Goal: Check status: Check status

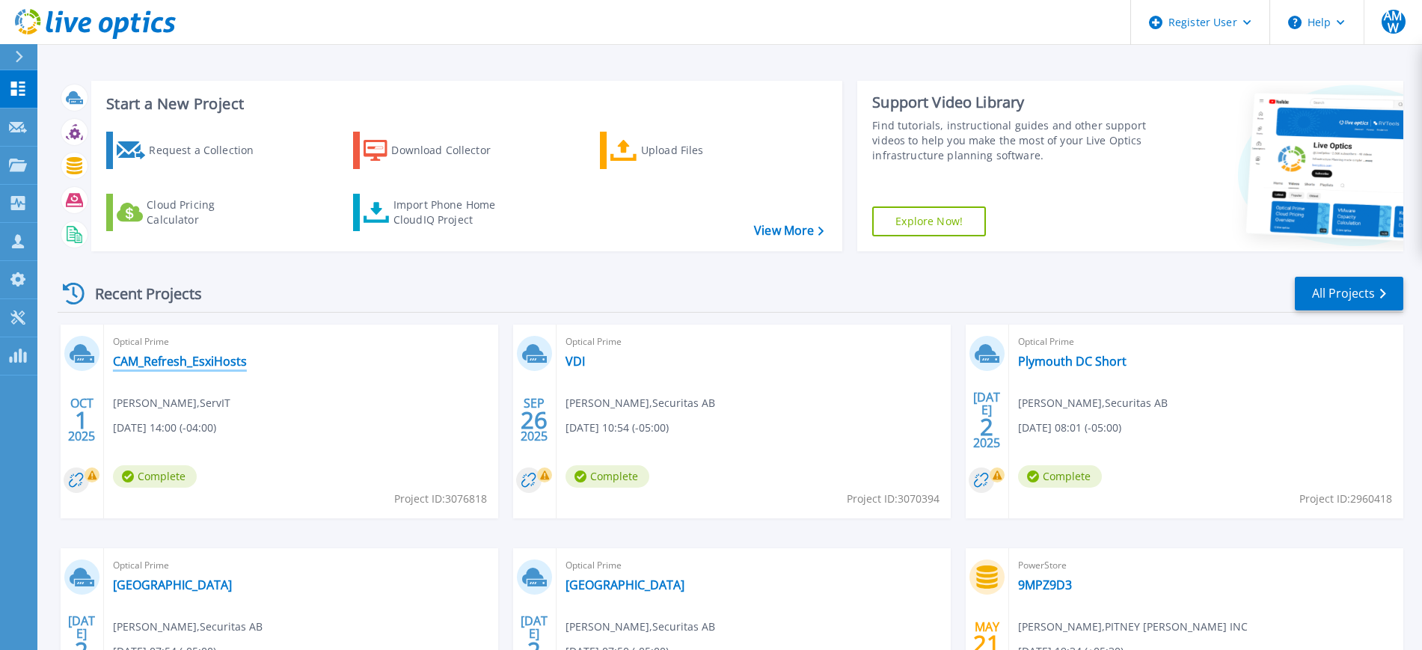
click at [228, 354] on link "CAM_Refresh_EsxiHosts" at bounding box center [180, 361] width 134 height 15
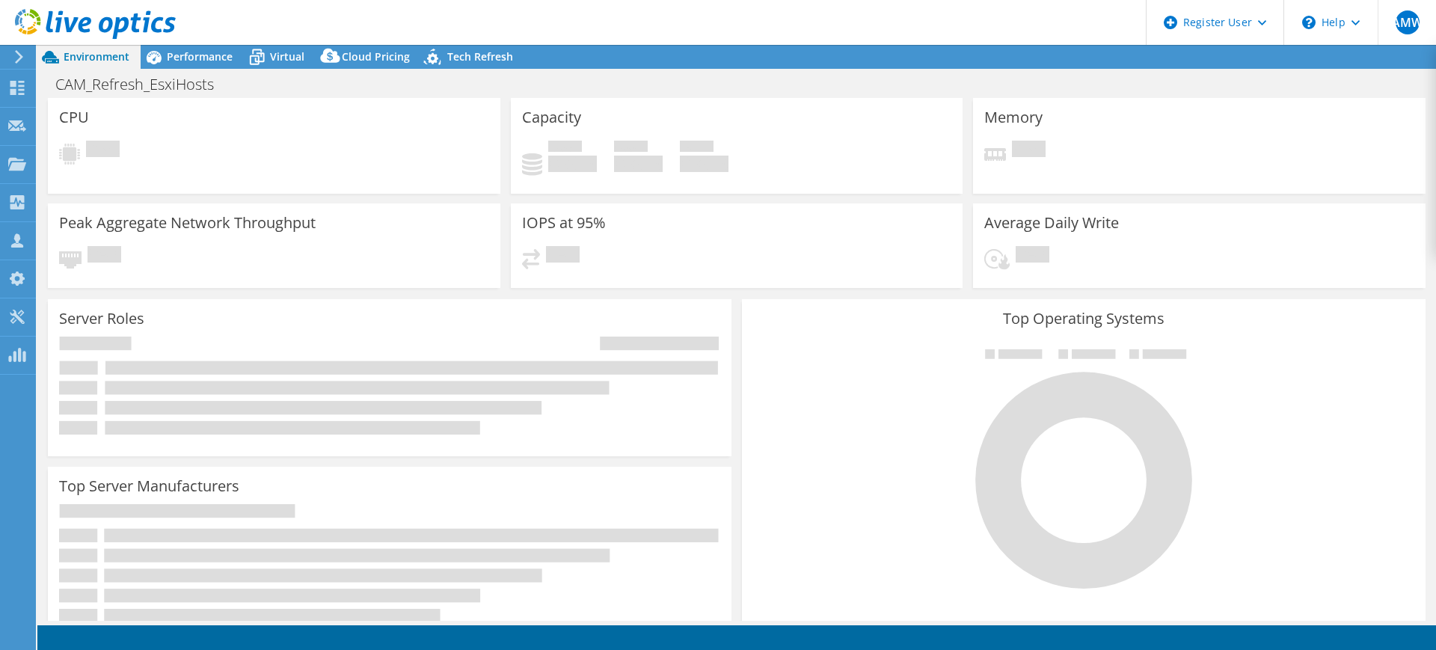
select select "USD"
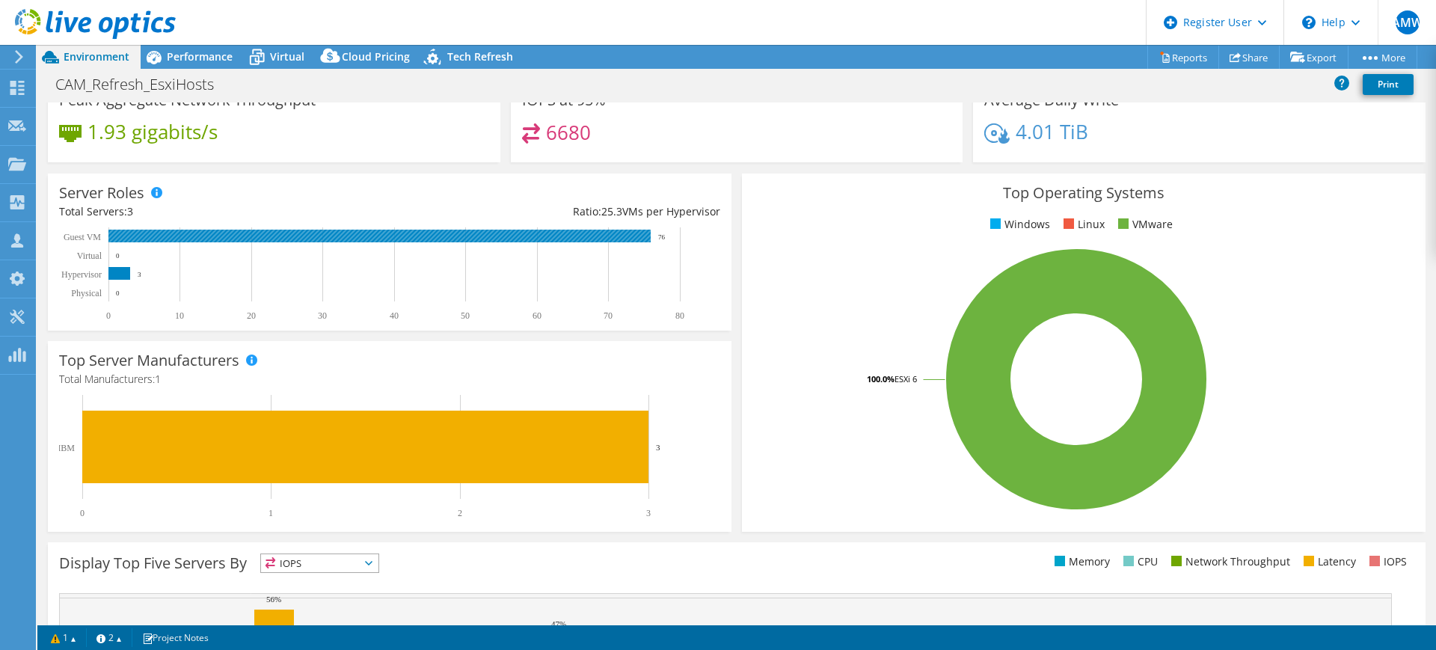
scroll to position [146, 0]
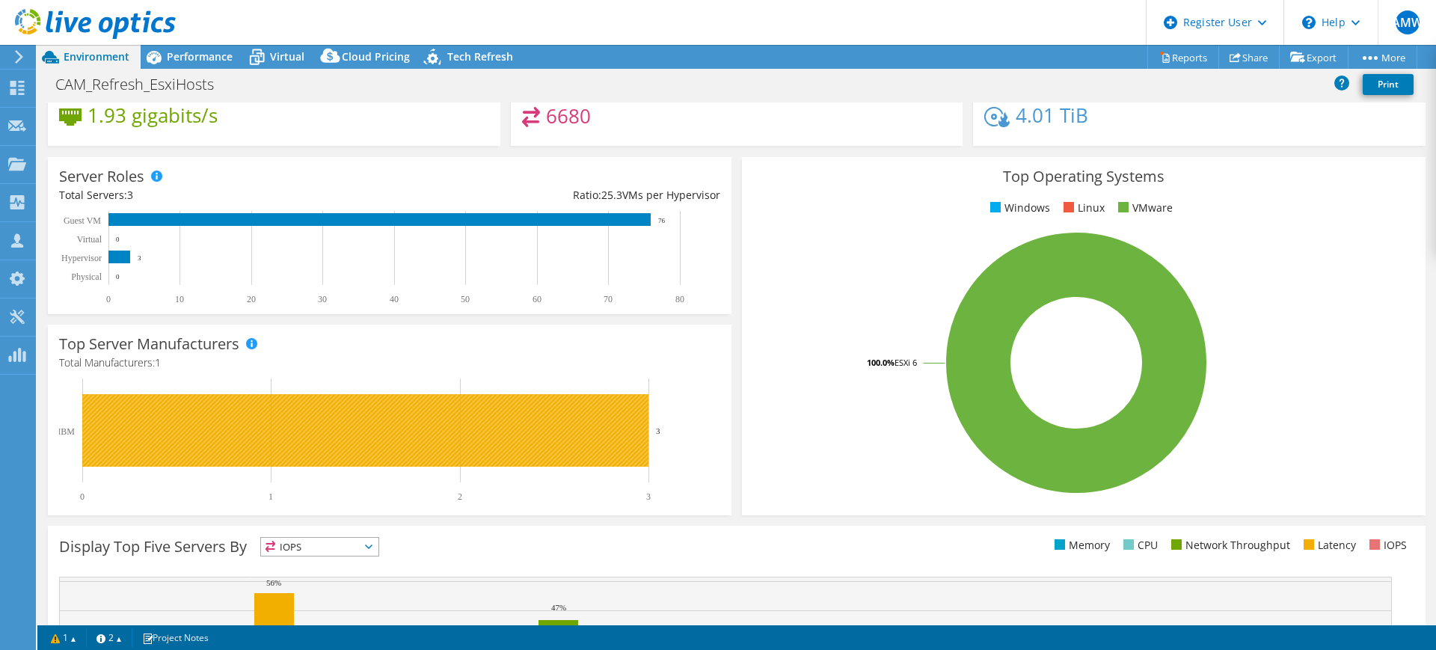
click at [339, 417] on rect at bounding box center [365, 430] width 566 height 73
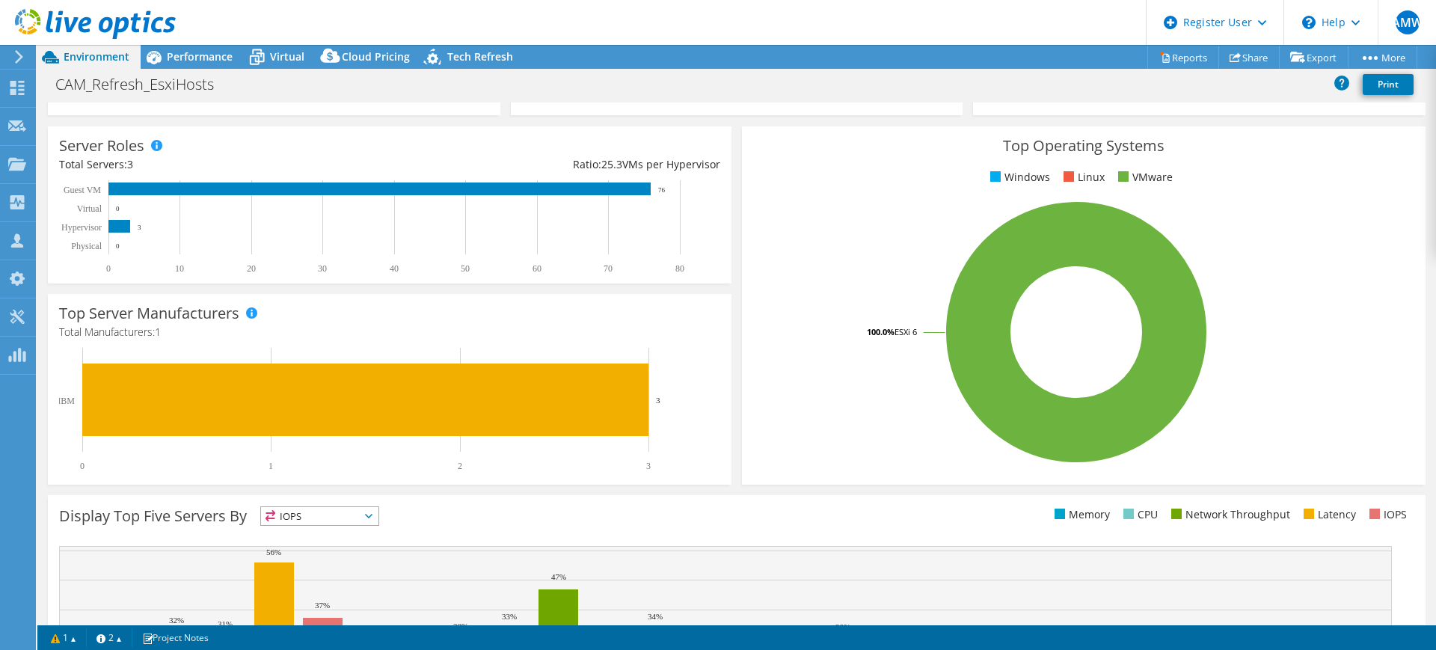
scroll to position [0, 0]
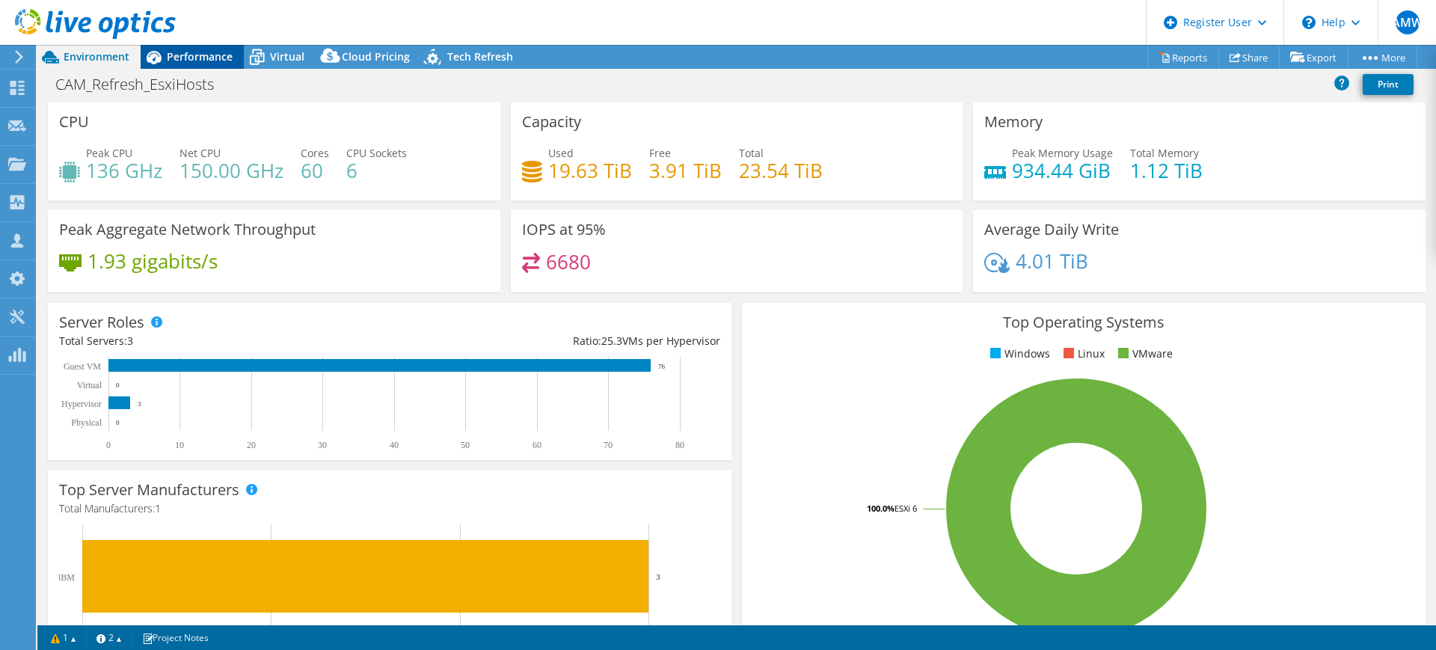
click at [190, 49] on span "Performance" at bounding box center [200, 56] width 66 height 14
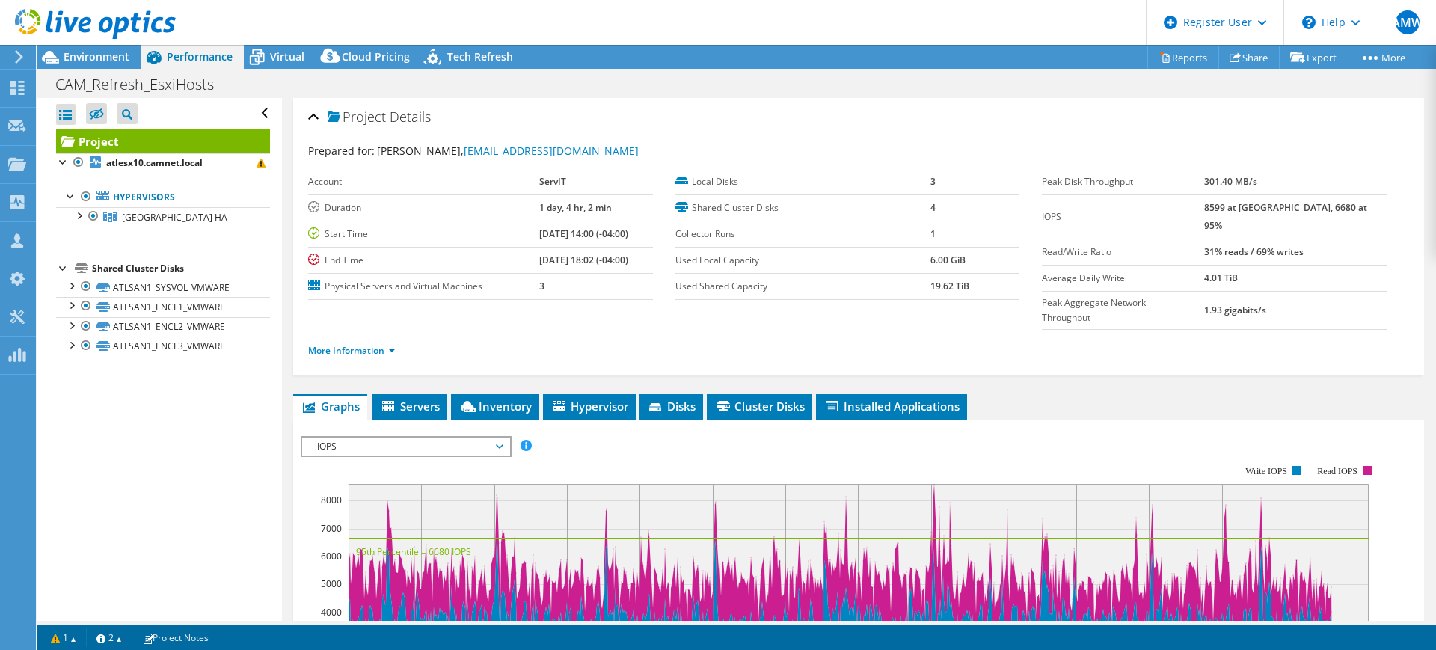
click at [384, 344] on link "More Information" at bounding box center [352, 350] width 88 height 13
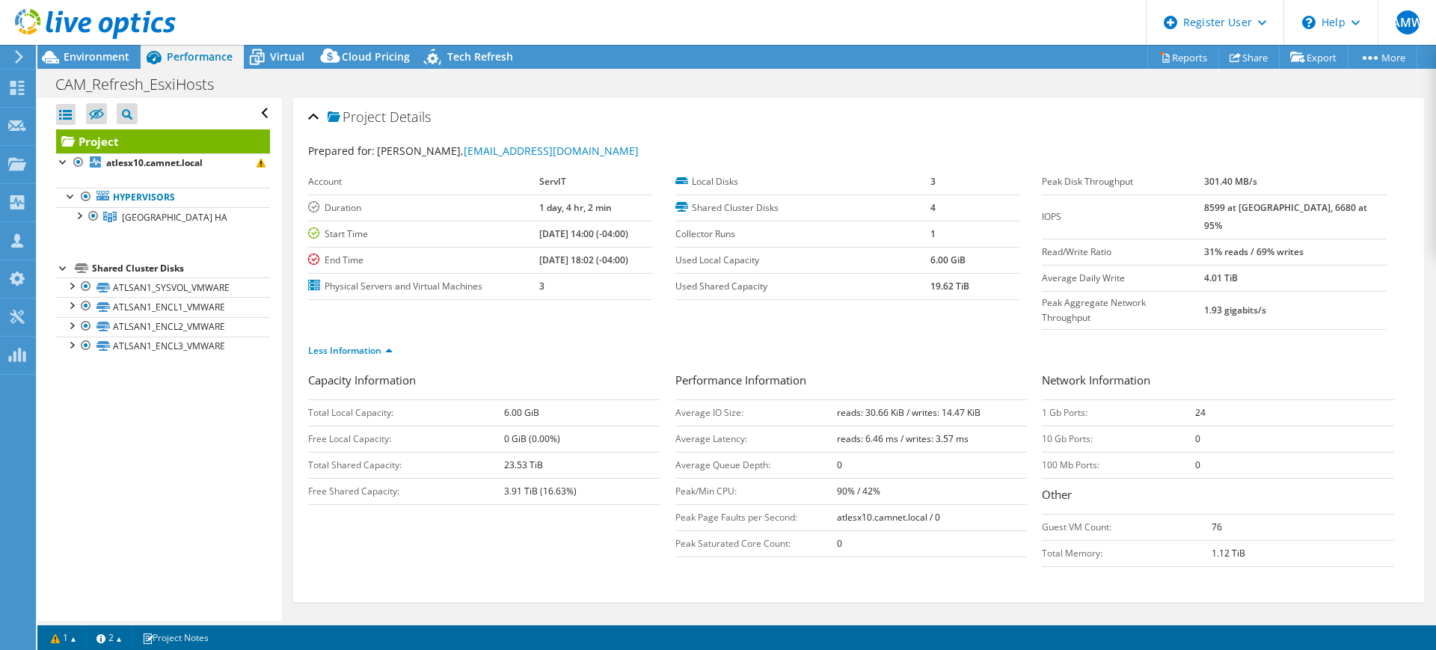
click at [282, 39] on header "AMW Dell User [PERSON_NAME] [PERSON_NAME][EMAIL_ADDRESS][PERSON_NAME][DOMAIN_NA…" at bounding box center [718, 22] width 1436 height 45
click at [277, 51] on span "Virtual" at bounding box center [287, 56] width 34 height 14
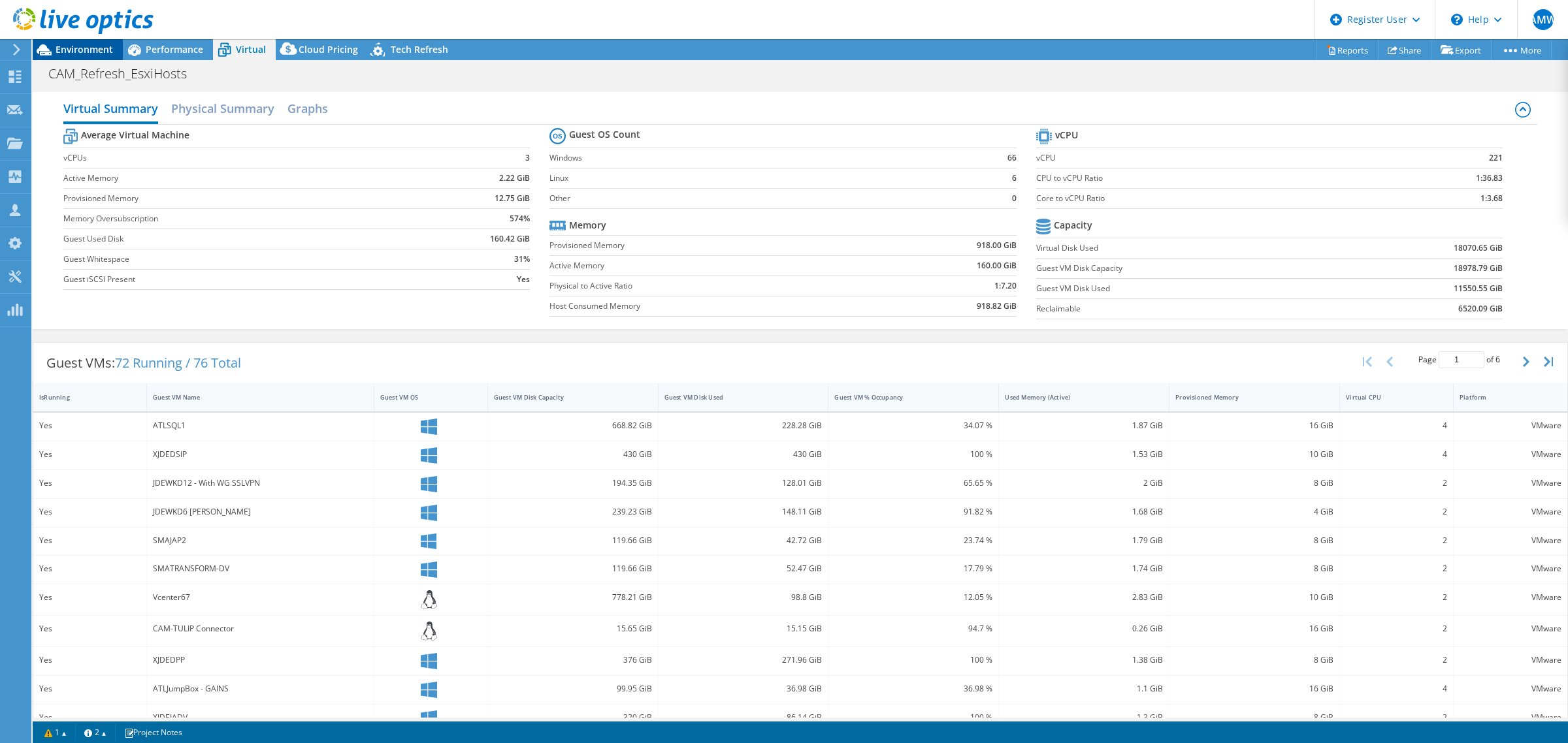
click at [88, 46] on span "Environment" at bounding box center [85, 49] width 58 height 12
